Goal: Task Accomplishment & Management: Manage account settings

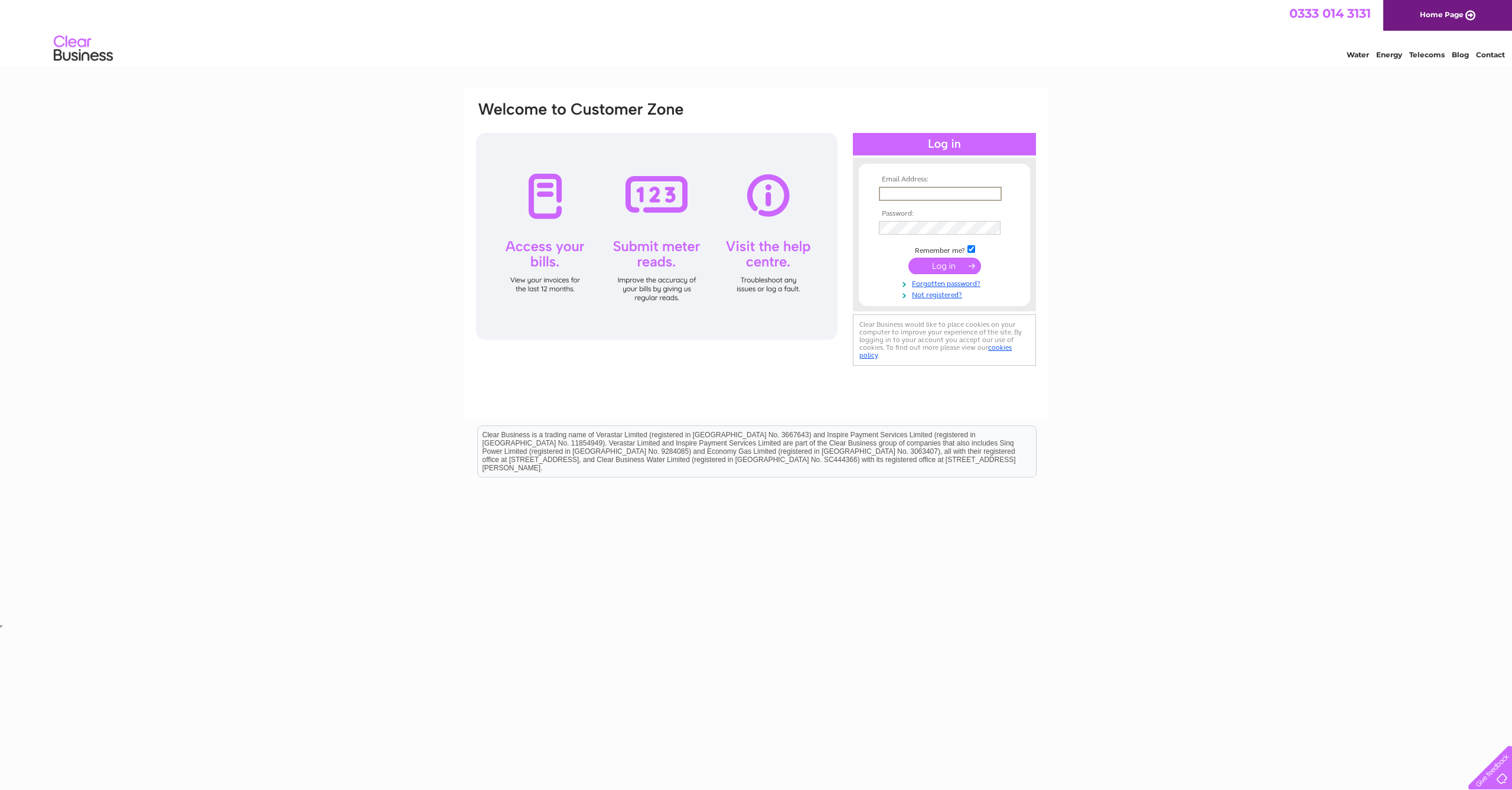
type input "[EMAIL_ADDRESS][DOMAIN_NAME]"
click at [946, 260] on input "submit" at bounding box center [944, 266] width 73 height 17
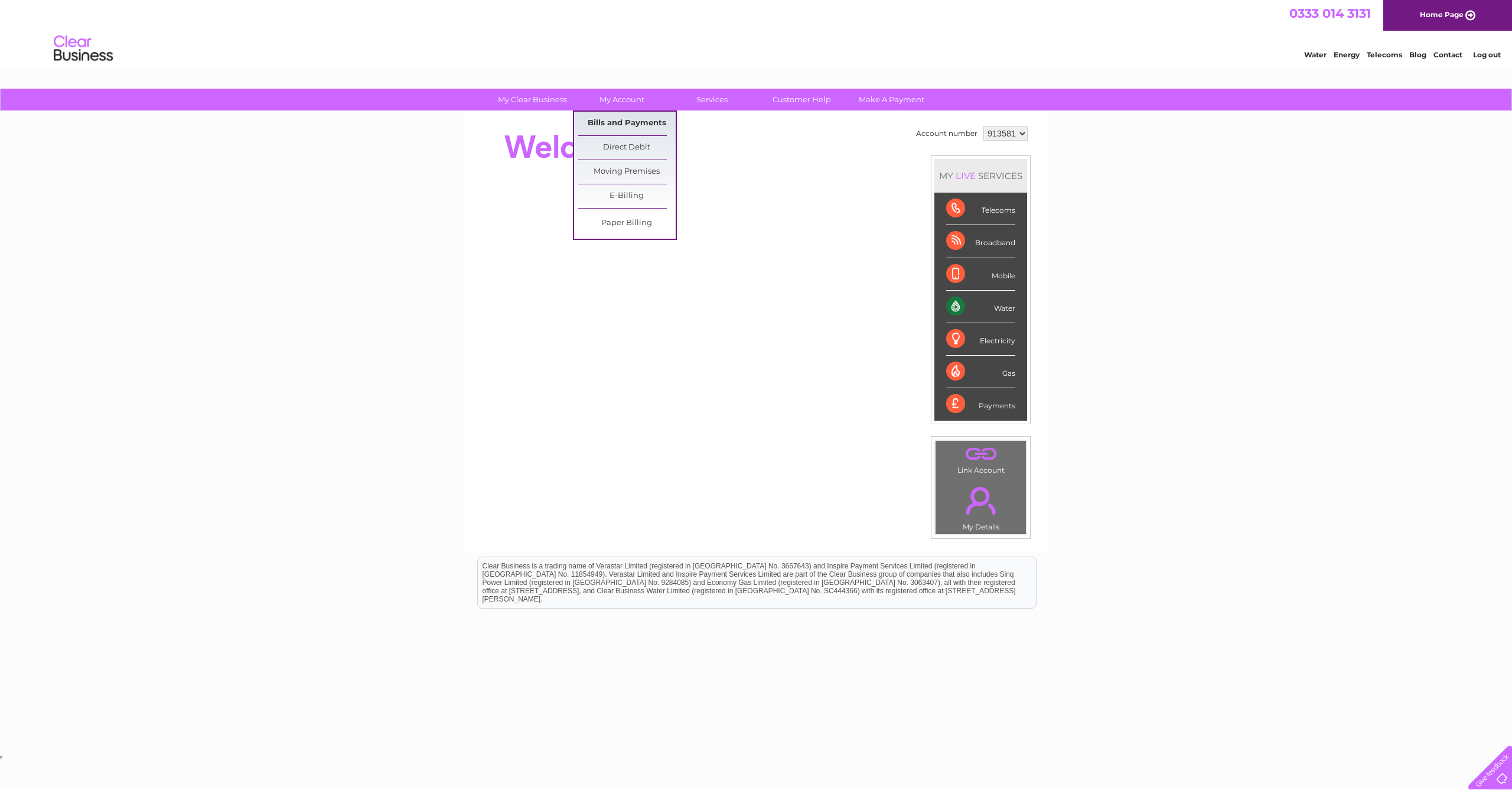
click at [644, 125] on link "Bills and Payments" at bounding box center [627, 123] width 98 height 23
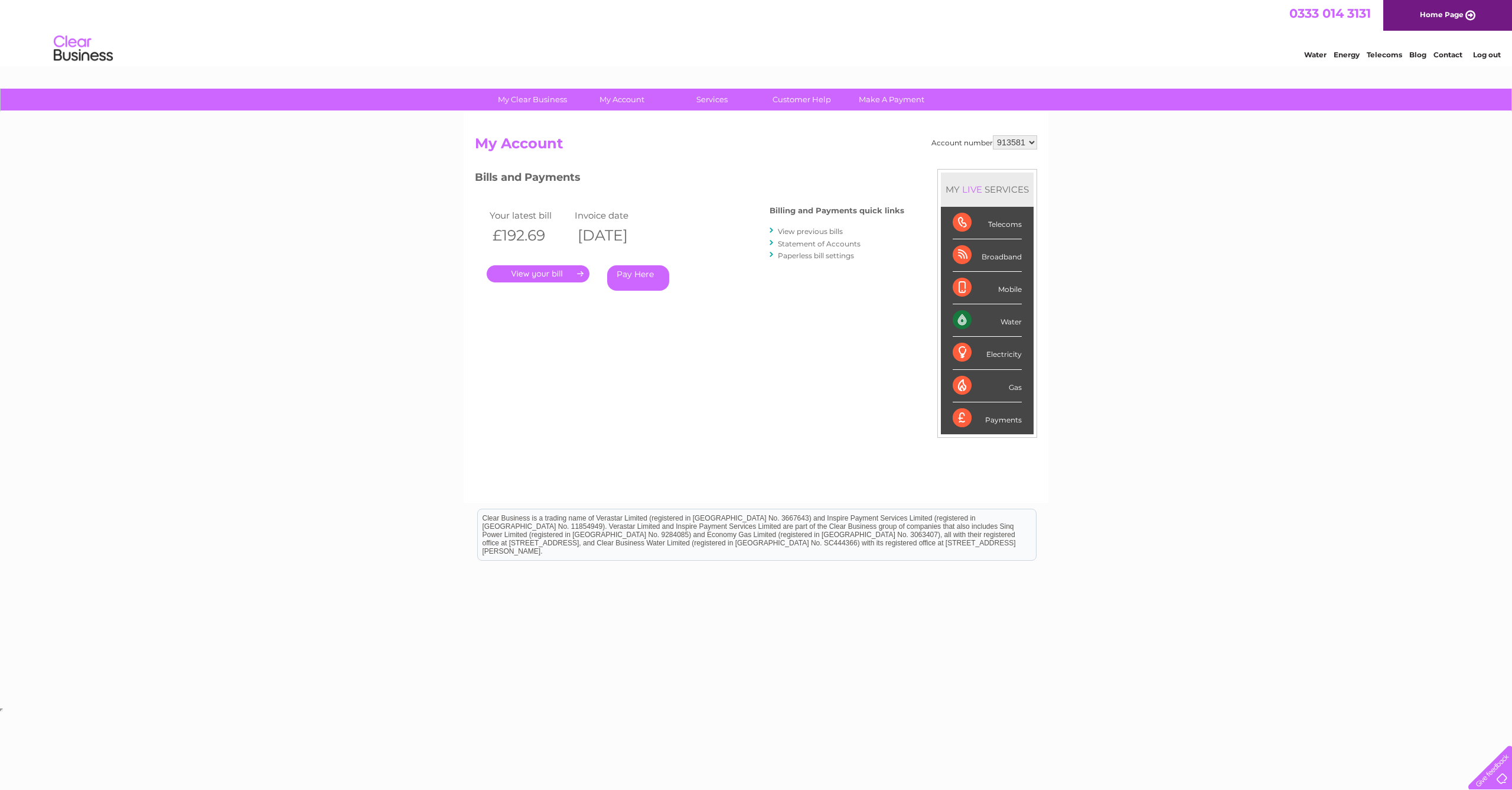
click at [560, 276] on link "." at bounding box center [538, 273] width 102 height 17
click at [812, 229] on link "View previous bills" at bounding box center [810, 231] width 65 height 9
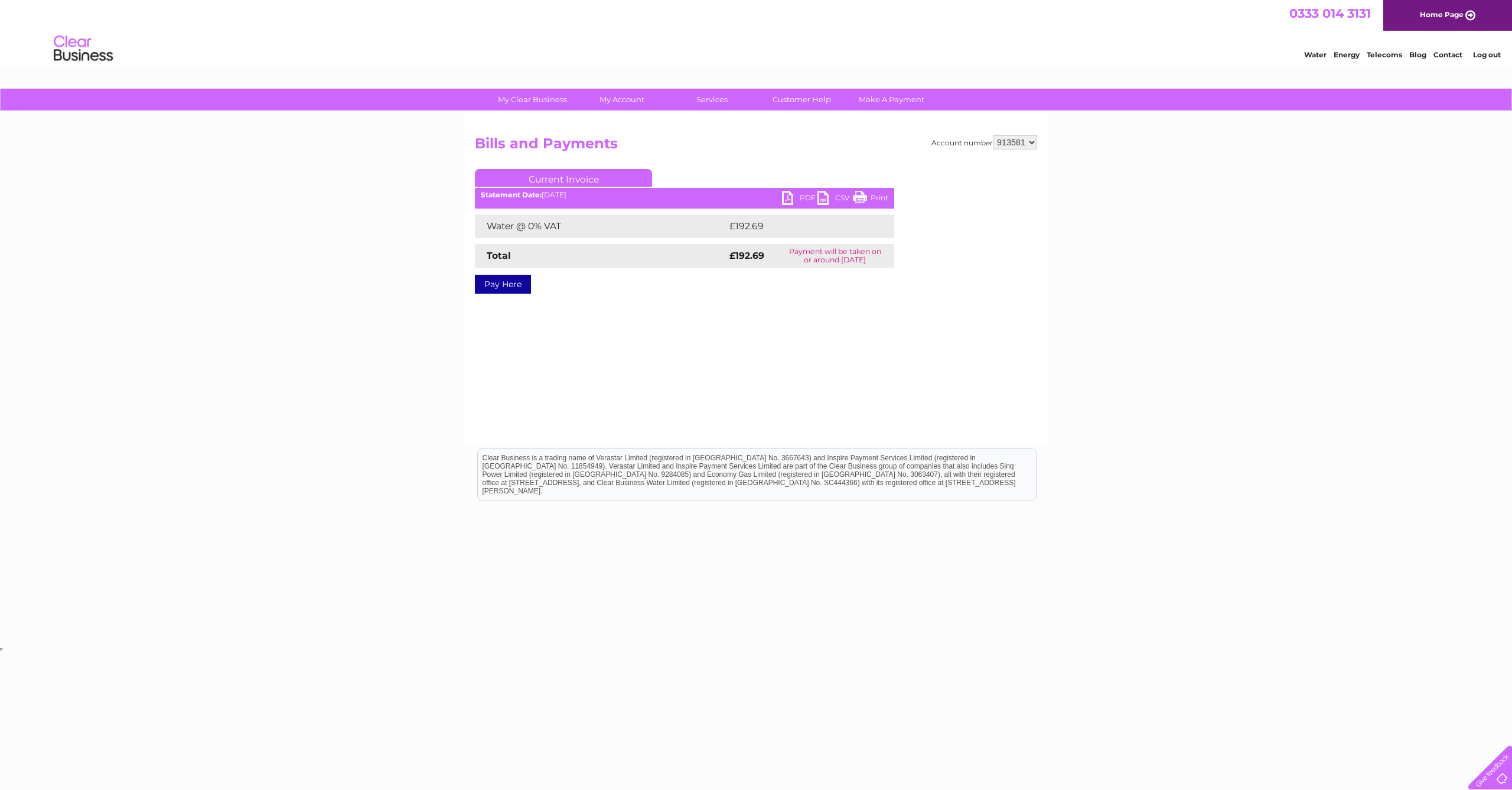
click at [805, 203] on link "PDF" at bounding box center [799, 199] width 35 height 17
